Goal: Find specific page/section: Find specific page/section

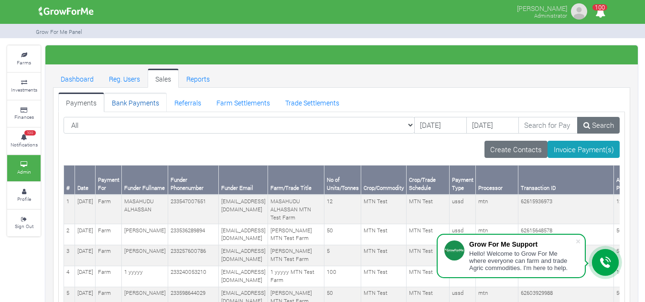
click at [116, 102] on link "Bank Payments" at bounding box center [135, 102] width 63 height 19
